Goal: Task Accomplishment & Management: Manage account settings

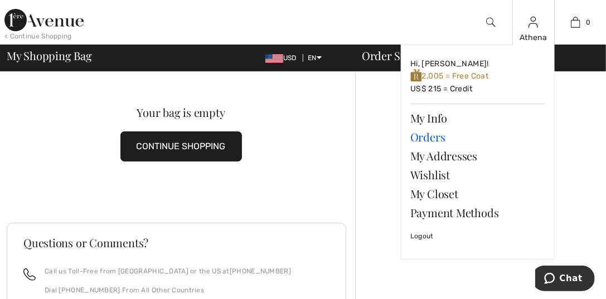
click at [425, 141] on link "Orders" at bounding box center [477, 137] width 135 height 19
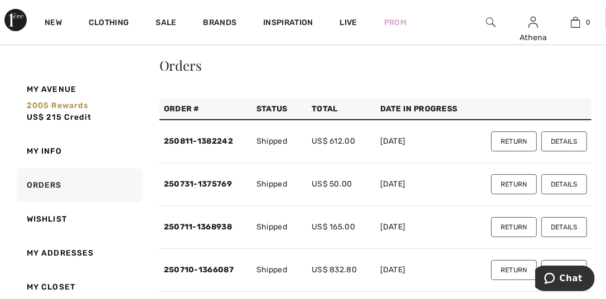
scroll to position [55, 0]
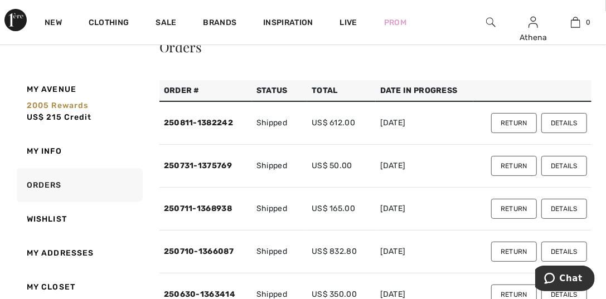
click at [518, 121] on button "Return" at bounding box center [514, 123] width 46 height 20
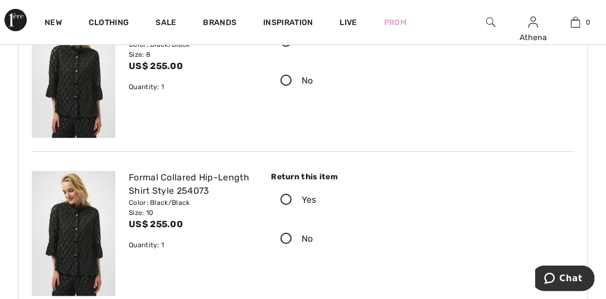
scroll to position [167, 0]
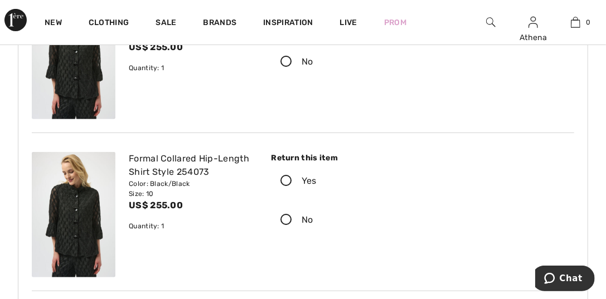
click at [285, 180] on icon at bounding box center [286, 182] width 30 height 12
click at [317, 180] on input "Yes" at bounding box center [320, 180] width 7 height 33
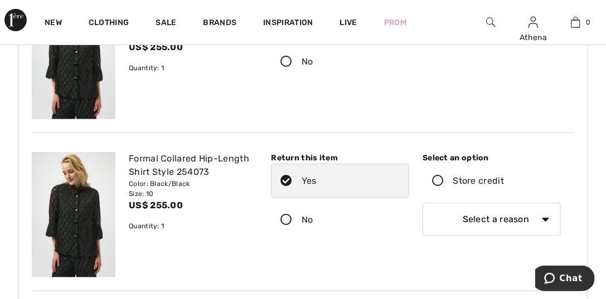
click at [439, 182] on icon at bounding box center [438, 182] width 30 height 12
click at [504, 182] on input "Store credit" at bounding box center [507, 180] width 7 height 33
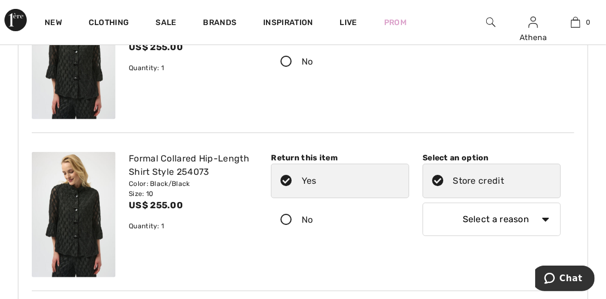
click at [545, 217] on select "Select a reason I received the wrong product or size My order arrived too late …" at bounding box center [491, 219] width 138 height 33
select select "other"
click at [422, 203] on select "Select a reason I received the wrong product or size My order arrived too late …" at bounding box center [491, 219] width 138 height 33
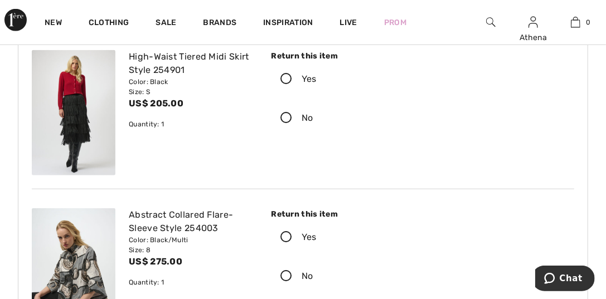
scroll to position [501, 0]
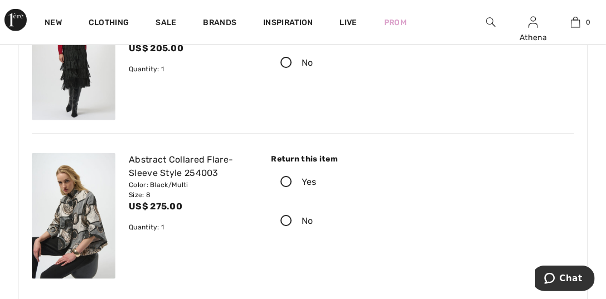
type input "too big"
click at [284, 180] on icon at bounding box center [286, 183] width 30 height 12
click at [317, 180] on input "Yes" at bounding box center [320, 182] width 7 height 33
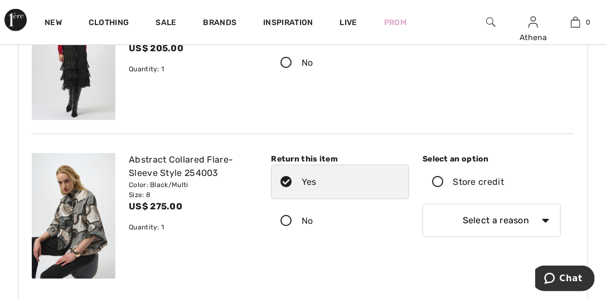
click at [435, 183] on icon at bounding box center [438, 183] width 30 height 12
click at [504, 183] on input "Store credit" at bounding box center [507, 182] width 7 height 33
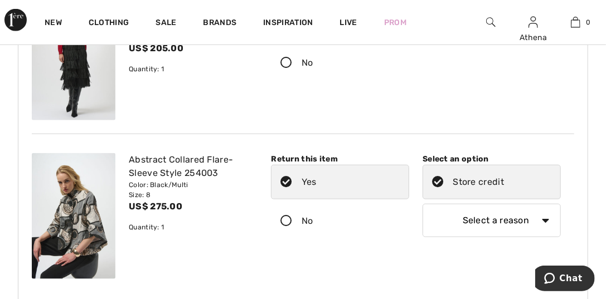
click at [546, 220] on select "Select a reason I received the wrong product or size My order arrived too late …" at bounding box center [491, 220] width 138 height 33
select select "other"
click at [422, 204] on select "Select a reason I received the wrong product or size My order arrived too late …" at bounding box center [491, 220] width 138 height 33
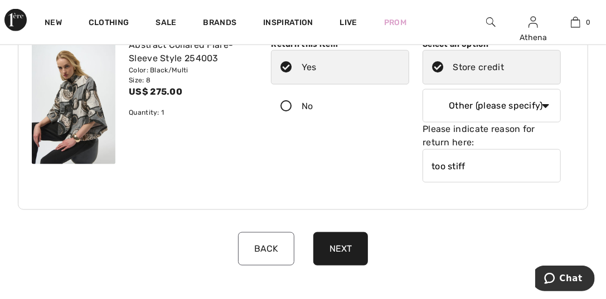
scroll to position [669, 0]
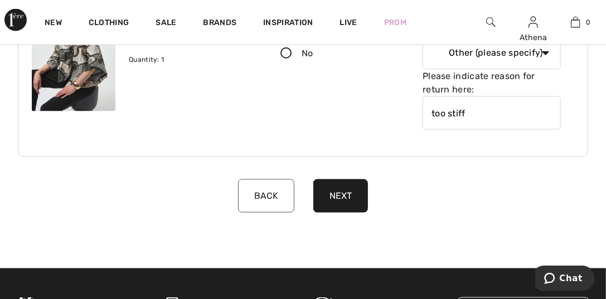
type input "too stiff"
click at [332, 194] on button "Next" at bounding box center [340, 195] width 55 height 33
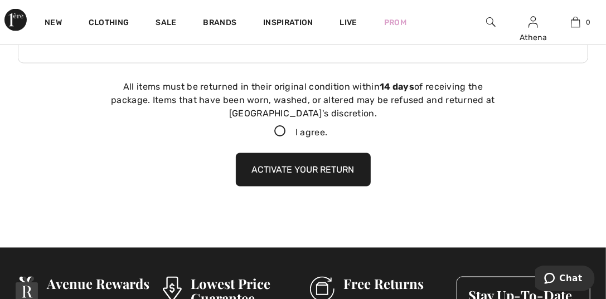
scroll to position [775, 0]
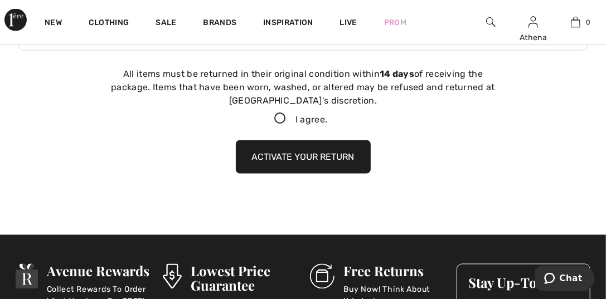
click at [278, 118] on icon at bounding box center [281, 119] width 30 height 12
click at [327, 118] on input "I agree." at bounding box center [330, 118] width 7 height 7
checkbox input "true"
click at [298, 160] on button "Activate your return" at bounding box center [303, 156] width 135 height 33
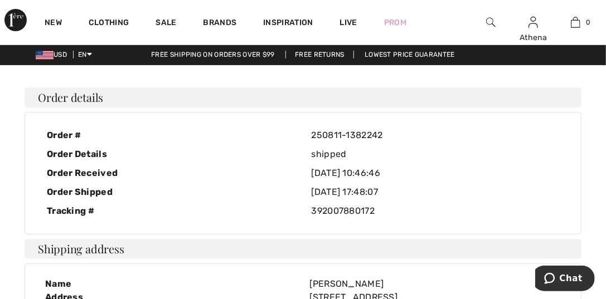
scroll to position [0, 0]
